Goal: Use online tool/utility: Use online tool/utility

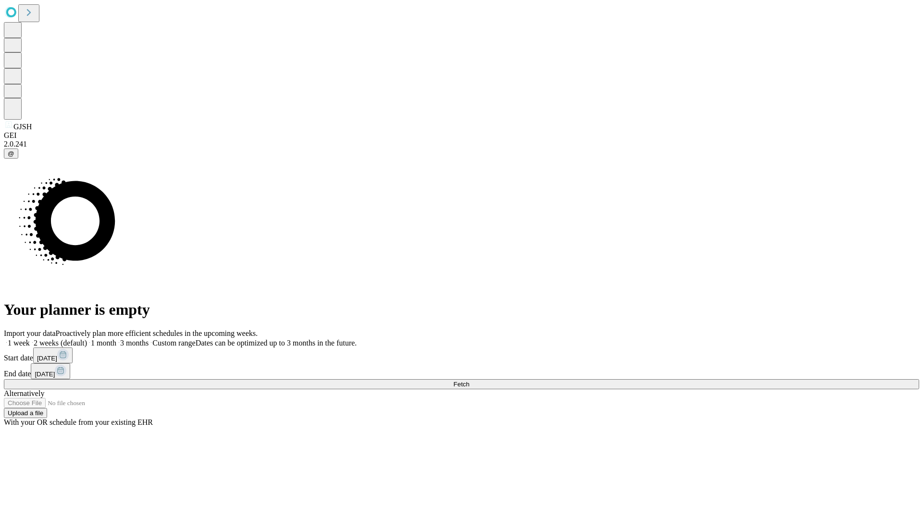
click at [469, 381] on span "Fetch" at bounding box center [461, 384] width 16 height 7
